Goal: Navigation & Orientation: Find specific page/section

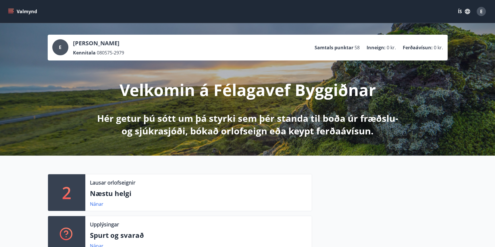
click at [11, 13] on icon "menu" at bounding box center [10, 13] width 5 height 1
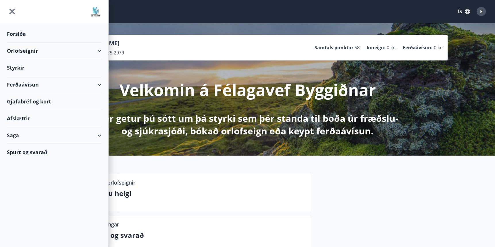
click at [98, 134] on div "Saga" at bounding box center [54, 135] width 94 height 17
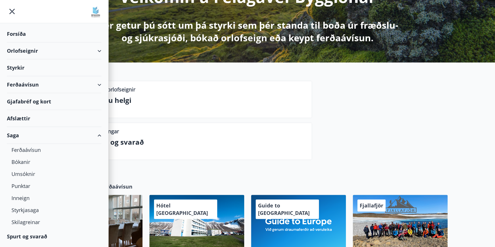
scroll to position [153, 0]
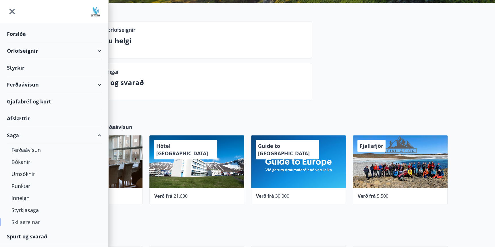
click at [36, 223] on div "Skilagreinar" at bounding box center [53, 222] width 85 height 12
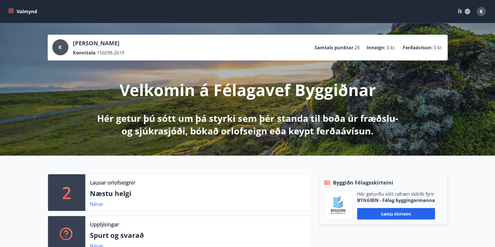
click at [13, 11] on icon "menu" at bounding box center [11, 12] width 6 height 6
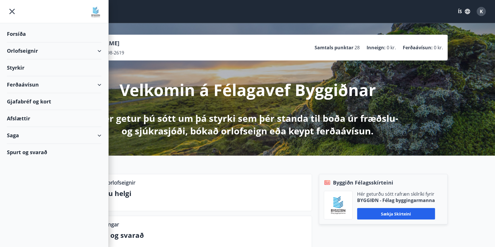
click at [100, 138] on div "Saga" at bounding box center [54, 135] width 94 height 17
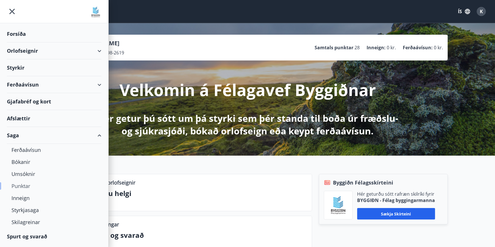
scroll to position [76, 0]
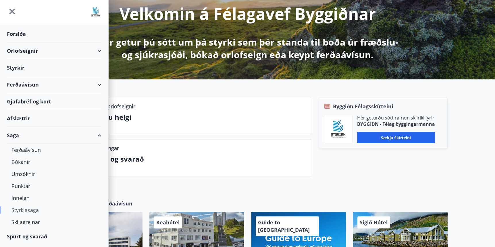
click at [33, 211] on div "Styrkjasaga" at bounding box center [53, 210] width 85 height 12
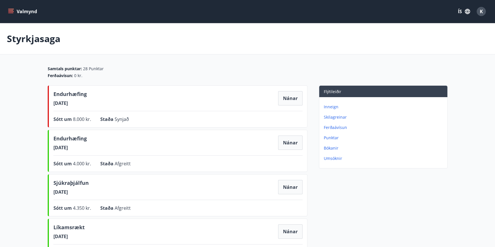
click at [11, 10] on icon "menu" at bounding box center [10, 10] width 5 height 1
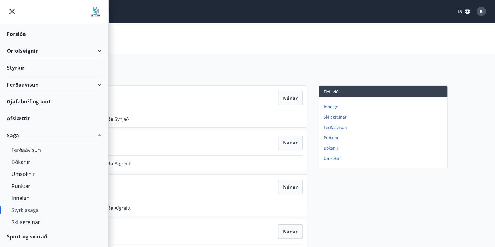
click at [18, 209] on div "Styrkjasaga" at bounding box center [53, 210] width 85 height 12
click at [28, 223] on div "Skilagreinar" at bounding box center [53, 222] width 85 height 12
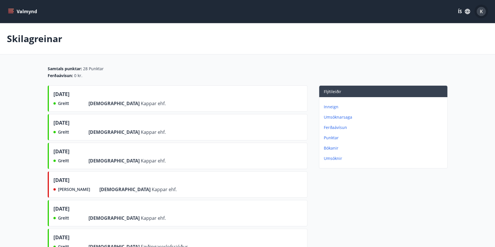
click at [481, 10] on span "K" at bounding box center [480, 11] width 3 height 6
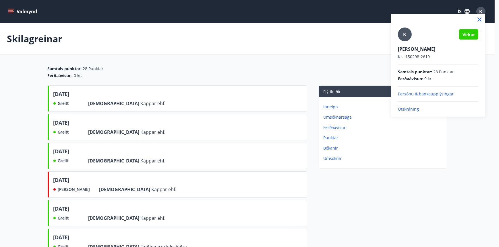
click at [424, 94] on p "Persónu & bankaupplýsingar" at bounding box center [438, 94] width 80 height 6
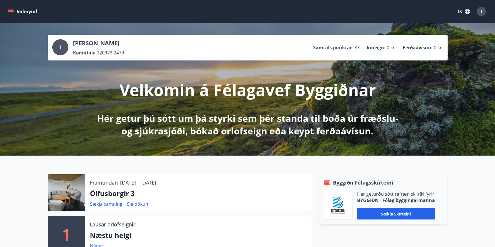
scroll to position [175, 0]
